Goal: Information Seeking & Learning: Learn about a topic

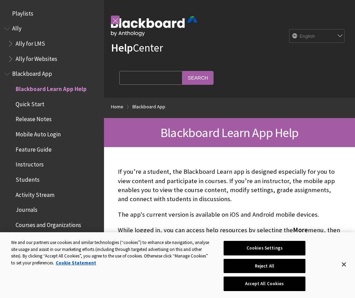
scroll to position [72, 0]
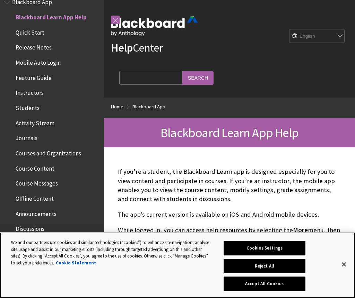
click at [346, 263] on button "Close" at bounding box center [343, 264] width 15 height 15
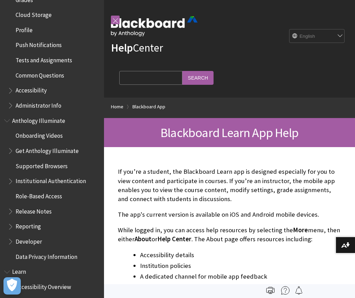
scroll to position [332, 0]
click at [26, 24] on span "Profile" at bounding box center [24, 28] width 17 height 9
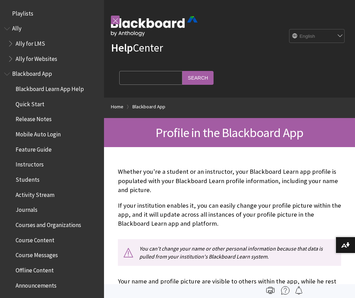
scroll to position [340, 0]
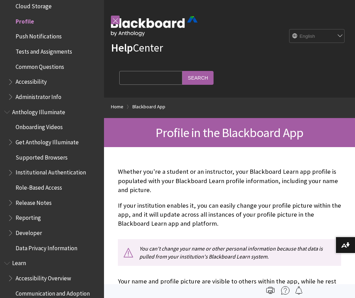
click at [298, 246] on p "You can't change your name or other personal information because that data is p…" at bounding box center [229, 253] width 223 height 27
click at [328, 240] on p "You can't change your name or other personal information because that data is p…" at bounding box center [229, 253] width 223 height 27
click at [309, 249] on p "You can't change your name or other personal information because that data is p…" at bounding box center [229, 253] width 223 height 27
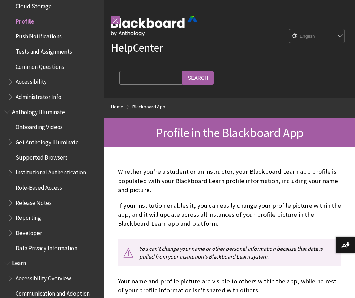
click at [336, 37] on select "English عربية Català Cymraeg Deutsch Español Suomi Français עברית Italiano 日本語 …" at bounding box center [316, 36] width 55 height 14
select select "/ar-sa/Blackboard_App/Profile"
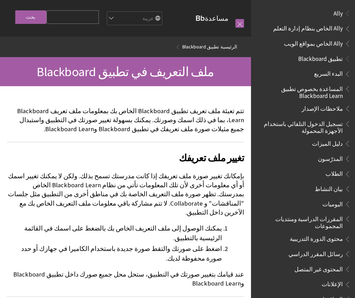
click at [26, 15] on input "بحث" at bounding box center [30, 17] width 31 height 14
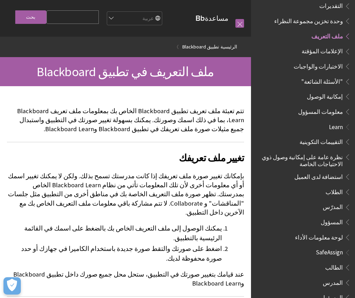
scroll to position [324, 0]
click at [337, 262] on span "الطالب" at bounding box center [334, 266] width 18 height 9
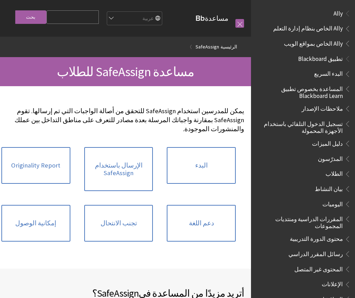
scroll to position [413, 0]
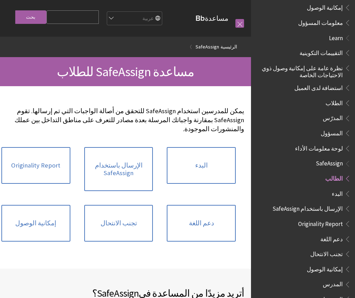
click at [208, 150] on link "البدء" at bounding box center [201, 165] width 69 height 37
click at [215, 162] on link "البدء" at bounding box center [201, 165] width 69 height 37
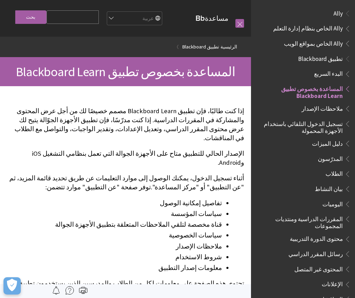
scroll to position [72, 0]
